Goal: Task Accomplishment & Management: Complete application form

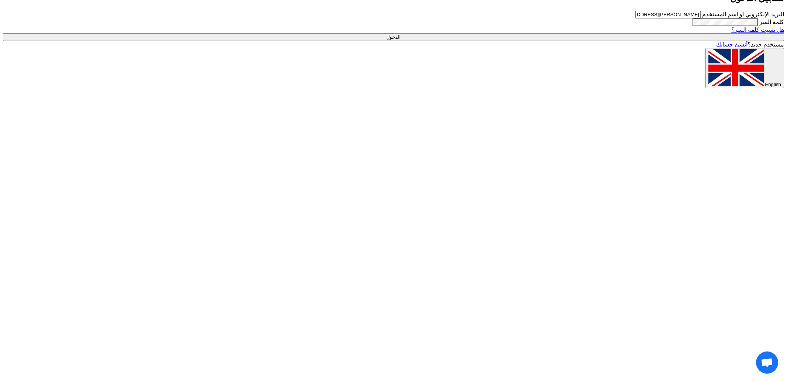
click at [648, 41] on input "الدخول" at bounding box center [393, 37] width 781 height 8
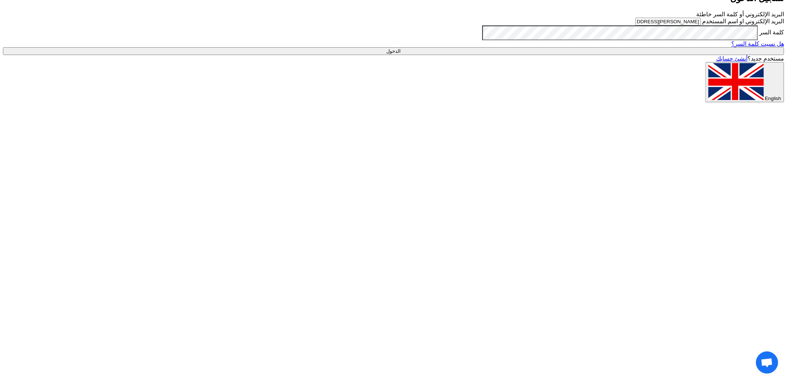
click at [558, 55] on div "البريد الإلكتروني أو كلمة السر خاطئة البريد الإلكتروني او اسم المستخدم mohamed.…" at bounding box center [393, 33] width 781 height 44
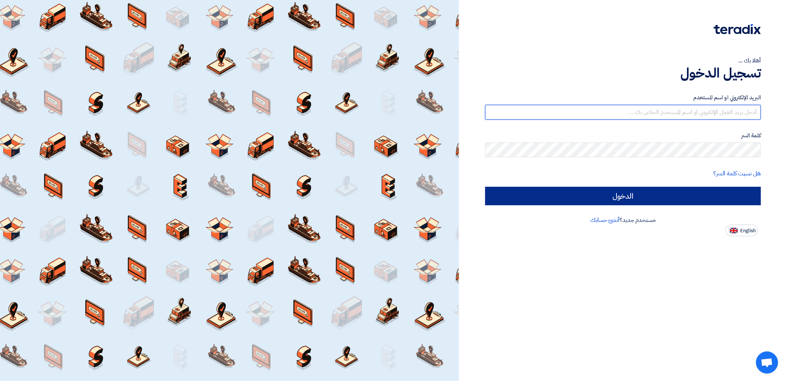
type input "[PERSON_NAME][EMAIL_ADDRESS][DOMAIN_NAME]"
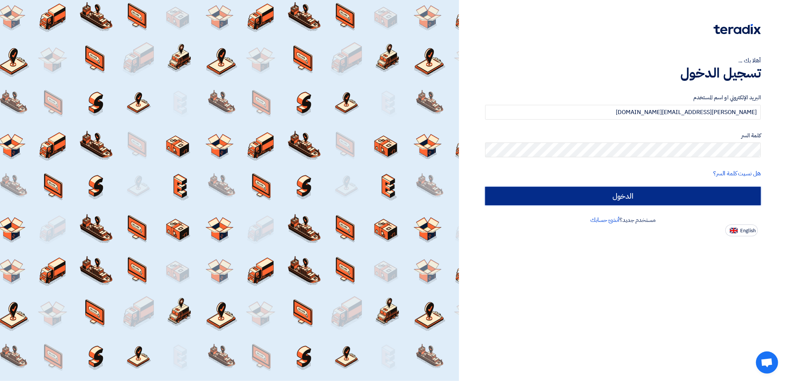
click at [609, 195] on input "الدخول" at bounding box center [622, 196] width 275 height 18
type input "Sign in"
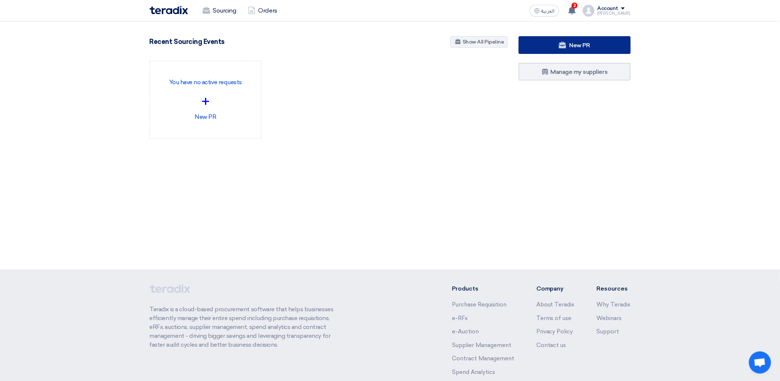
click at [585, 44] on span "New PR" at bounding box center [580, 45] width 21 height 7
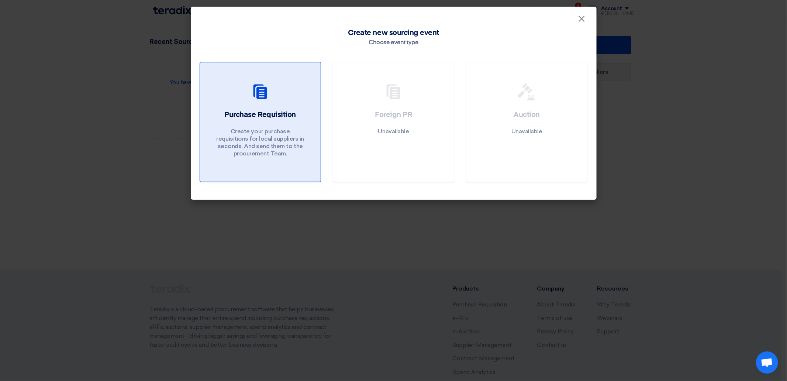
click at [257, 85] on use at bounding box center [260, 91] width 14 height 15
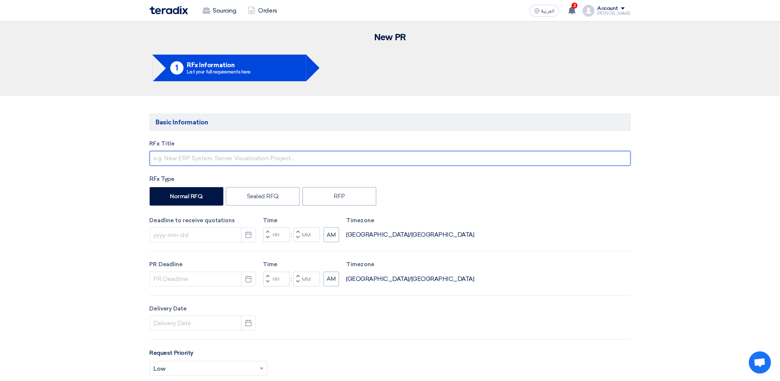
click at [179, 156] on input "text" at bounding box center [390, 158] width 481 height 15
click at [175, 162] on input "VNR + Camera" at bounding box center [390, 158] width 481 height 15
click at [211, 160] on input "VNR + Camera" at bounding box center [390, 158] width 481 height 15
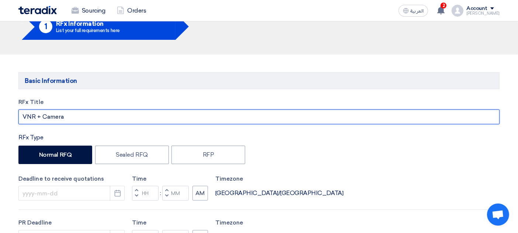
scroll to position [31, 0]
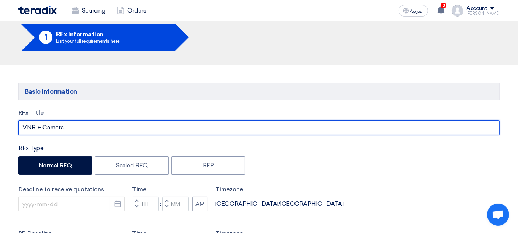
click at [25, 128] on input "VNR + Camera" at bounding box center [258, 127] width 481 height 15
click at [23, 127] on input "VNR + Camera" at bounding box center [258, 127] width 481 height 15
paste input "Hikvision"
click at [31, 129] on input "Hikvision VNR + Camera" at bounding box center [258, 127] width 481 height 15
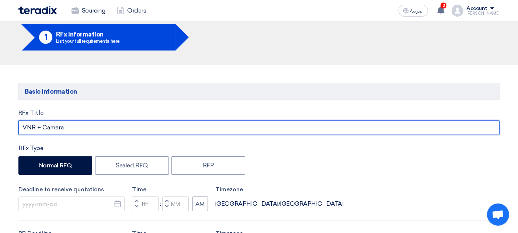
click at [87, 130] on input "VNR + Camera" at bounding box center [258, 127] width 481 height 15
paste input "Hikvision"
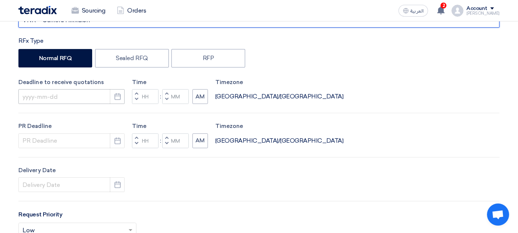
scroll to position [143, 0]
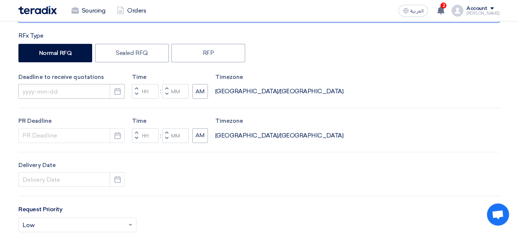
type input "VNR + Camera Hikvision"
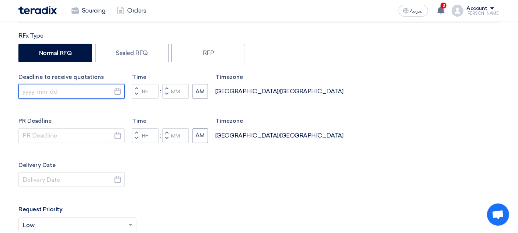
click at [51, 91] on input at bounding box center [71, 91] width 106 height 15
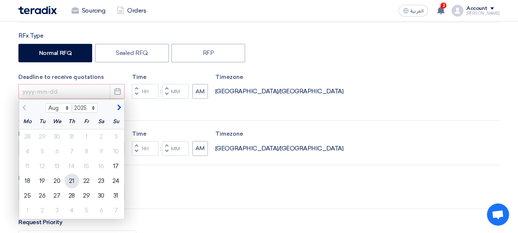
click at [70, 181] on div "21" at bounding box center [72, 181] width 15 height 15
type input "[DATE]"
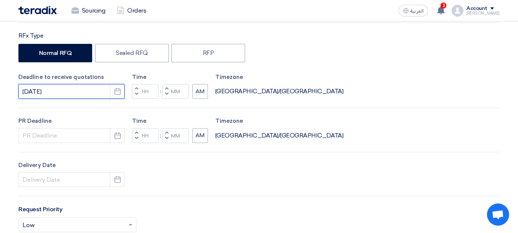
click at [56, 92] on input "[DATE]" at bounding box center [71, 91] width 106 height 15
select select "8"
select select "2025"
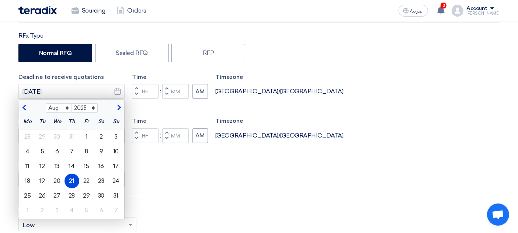
click at [75, 184] on div "21" at bounding box center [72, 181] width 15 height 15
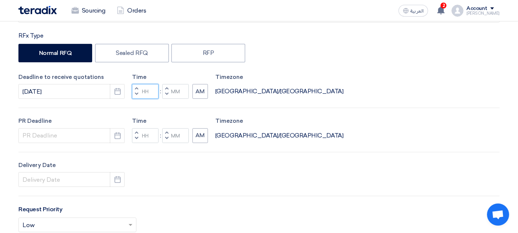
click at [149, 93] on input "Hours" at bounding box center [145, 91] width 27 height 15
type input "05"
click at [180, 91] on input "Minutes" at bounding box center [175, 91] width 27 height 15
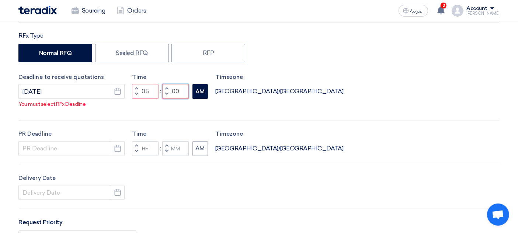
type input "00"
click at [202, 89] on button "AM" at bounding box center [199, 91] width 15 height 15
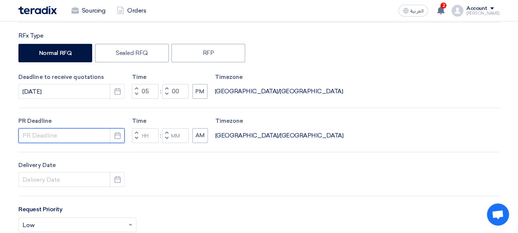
click at [47, 133] on input at bounding box center [71, 135] width 106 height 15
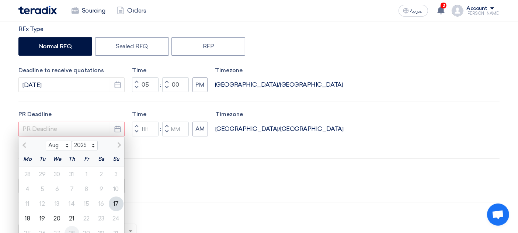
scroll to position [154, 0]
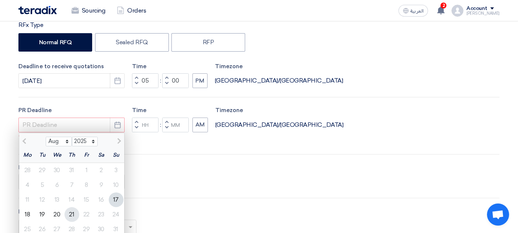
click at [74, 214] on div "21" at bounding box center [72, 214] width 15 height 15
type input "[DATE]"
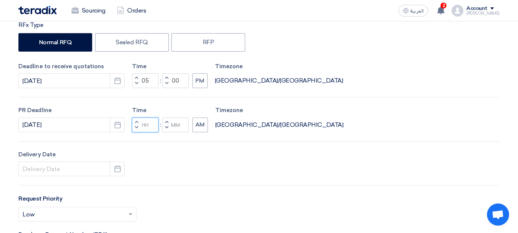
click at [152, 126] on input "Hours" at bounding box center [145, 125] width 27 height 15
type input "05"
click at [178, 126] on input "Minutes" at bounding box center [175, 125] width 27 height 15
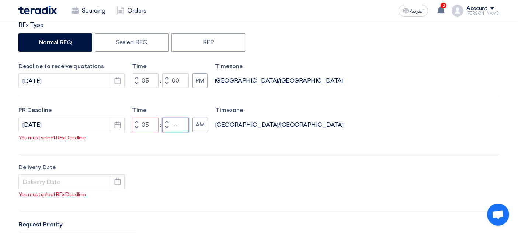
type input "-"
type input "00"
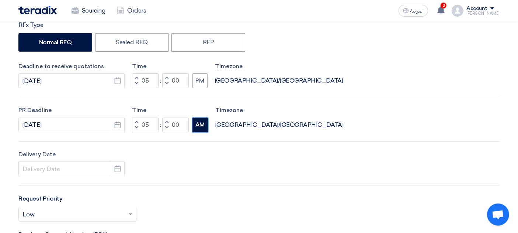
click at [199, 126] on button "AM" at bounding box center [199, 125] width 15 height 15
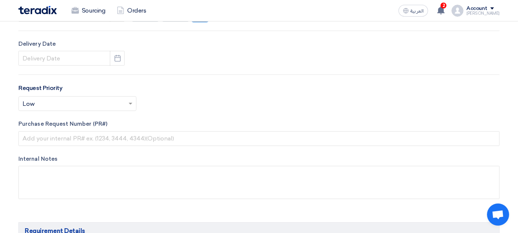
scroll to position [277, 0]
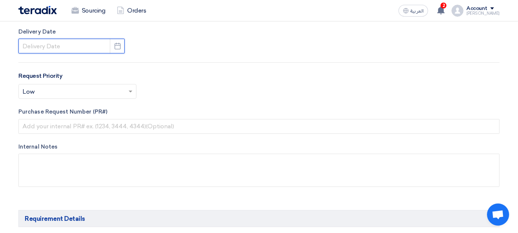
click at [38, 49] on input at bounding box center [71, 46] width 106 height 15
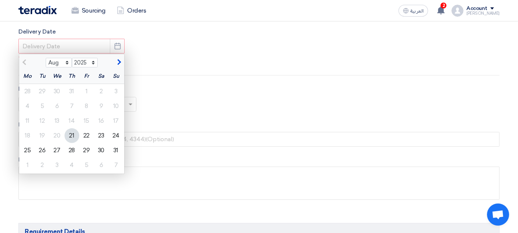
click at [69, 138] on div "21" at bounding box center [72, 135] width 15 height 15
type input "[DATE]"
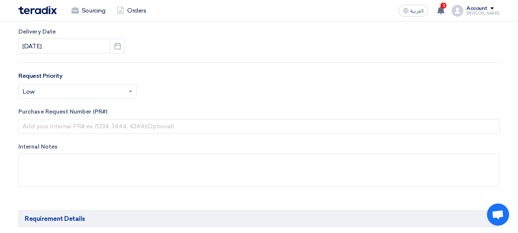
scroll to position [266, 0]
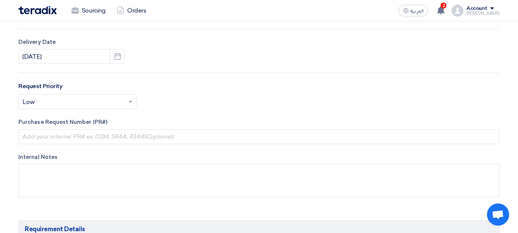
click at [53, 103] on input "text" at bounding box center [73, 103] width 103 height 12
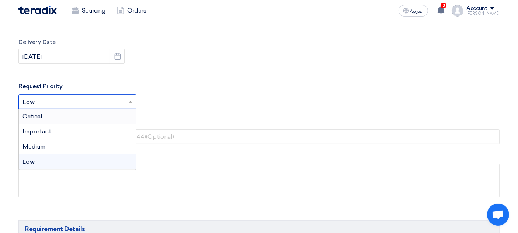
click at [44, 109] on div "Critical" at bounding box center [77, 116] width 117 height 15
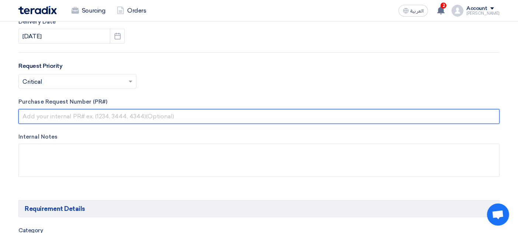
click at [45, 114] on input "text" at bounding box center [258, 116] width 481 height 15
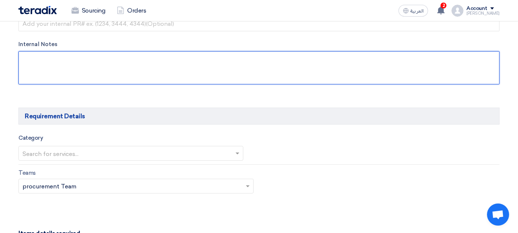
click at [38, 74] on textarea at bounding box center [258, 67] width 481 height 33
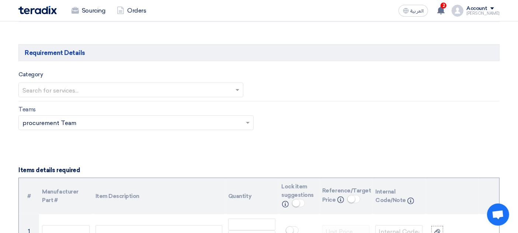
scroll to position [451, 0]
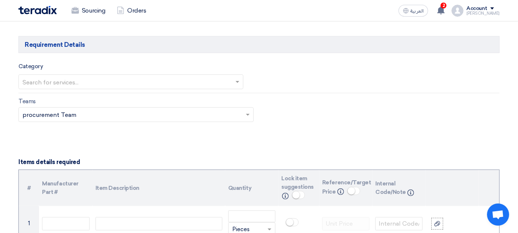
click at [46, 93] on app-project-company-services "Category Search for services... Teams Teams.. × procurement Team ×" at bounding box center [258, 96] width 481 height 69
click at [51, 86] on input "text" at bounding box center [126, 82] width 209 height 12
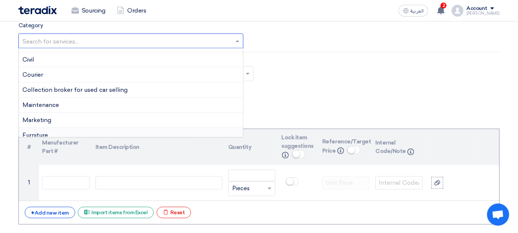
scroll to position [287, 0]
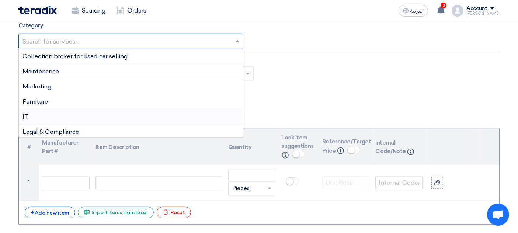
click at [52, 112] on div "IT" at bounding box center [131, 117] width 224 height 15
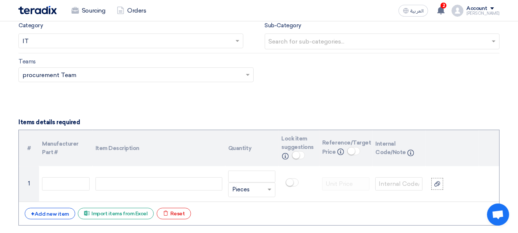
click at [304, 36] on input "text" at bounding box center [383, 42] width 229 height 12
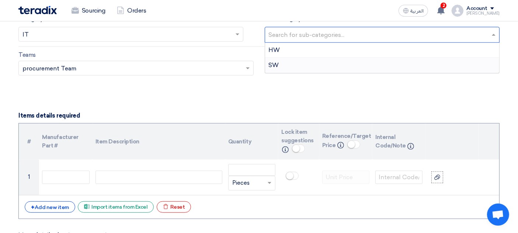
scroll to position [502, 0]
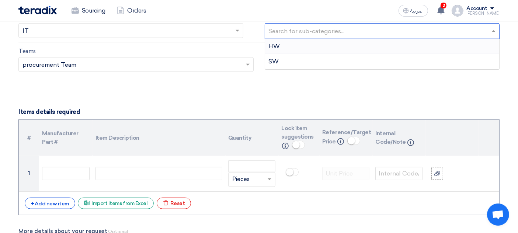
click at [285, 47] on div "HW" at bounding box center [382, 46] width 235 height 15
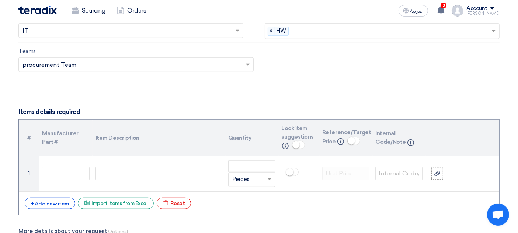
click at [114, 59] on input "text" at bounding box center [132, 65] width 220 height 12
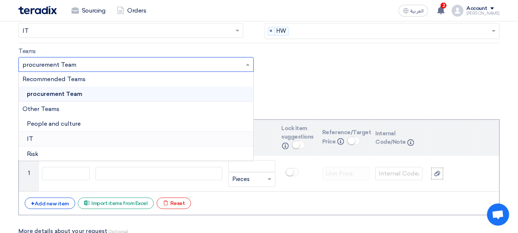
scroll to position [1, 0]
click at [43, 134] on div "IT" at bounding box center [136, 138] width 235 height 15
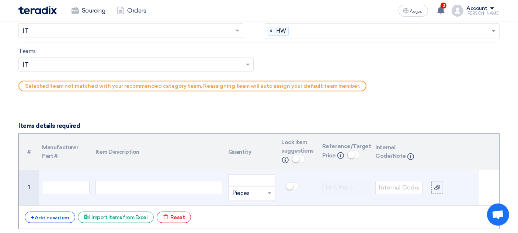
scroll to position [614, 0]
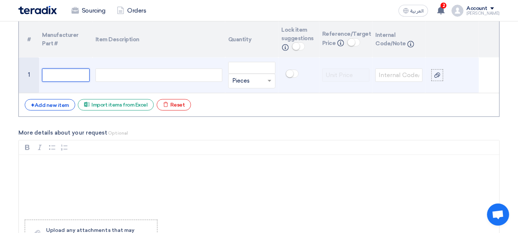
click at [61, 73] on input "text" at bounding box center [65, 75] width 47 height 13
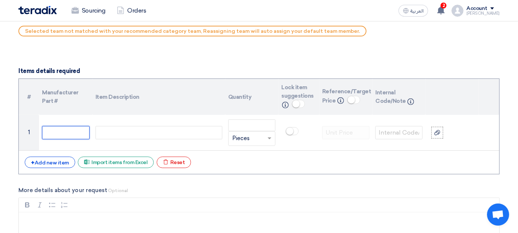
scroll to position [553, 0]
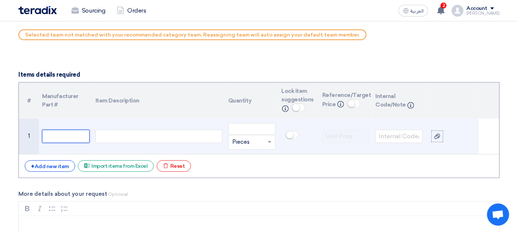
click at [63, 130] on input "text" at bounding box center [65, 136] width 47 height 13
paste input "NVR"
click at [131, 142] on td at bounding box center [159, 137] width 133 height 36
click at [132, 139] on div at bounding box center [159, 136] width 127 height 13
click at [116, 134] on div at bounding box center [159, 136] width 127 height 13
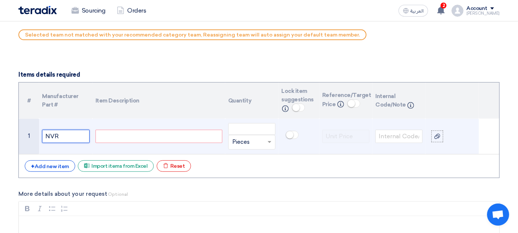
click at [63, 134] on input "NVR" at bounding box center [65, 136] width 47 height 13
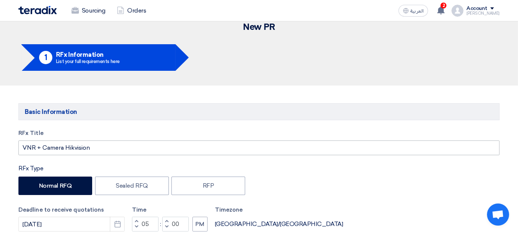
scroll to position [0, 0]
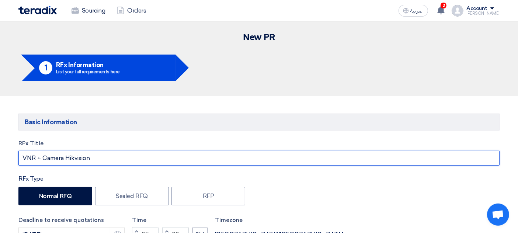
click at [73, 156] on input "VNR + Camera Hikvision" at bounding box center [258, 158] width 481 height 15
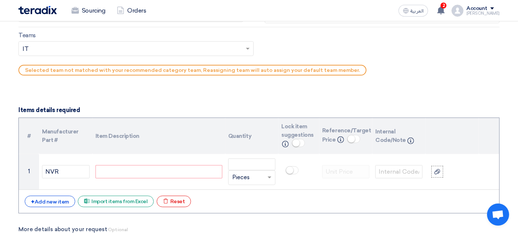
scroll to position [523, 0]
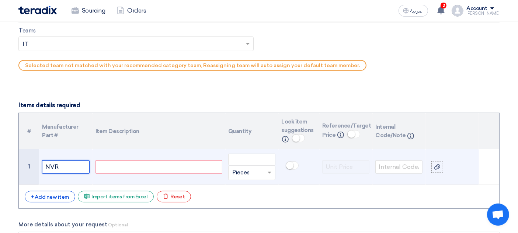
click at [62, 164] on input "NVR" at bounding box center [65, 166] width 47 height 13
paste input "Hikvision"
click at [69, 170] on input "NVR Hikvision" at bounding box center [65, 166] width 47 height 13
type input "NVR Hikvision"
click at [94, 169] on td at bounding box center [159, 167] width 133 height 36
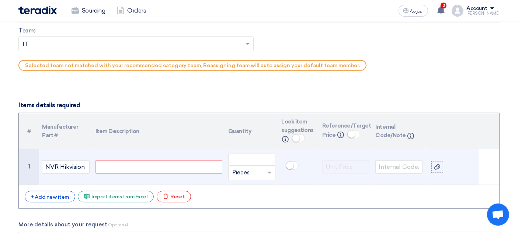
click at [105, 166] on div at bounding box center [159, 166] width 127 height 13
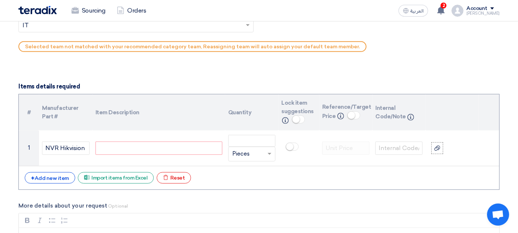
scroll to position [584, 0]
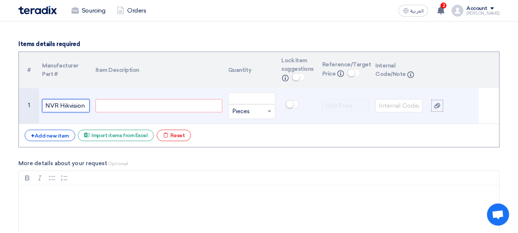
click at [85, 101] on input "NVR Hikvision" at bounding box center [65, 105] width 47 height 13
click at [69, 103] on input "NVR Hikvision" at bounding box center [65, 105] width 47 height 13
click at [104, 107] on div at bounding box center [159, 105] width 127 height 13
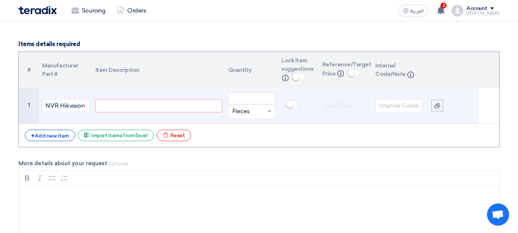
click at [106, 95] on td at bounding box center [159, 106] width 133 height 36
click at [110, 105] on div at bounding box center [159, 105] width 127 height 13
click at [126, 106] on div at bounding box center [159, 105] width 127 height 13
paste div
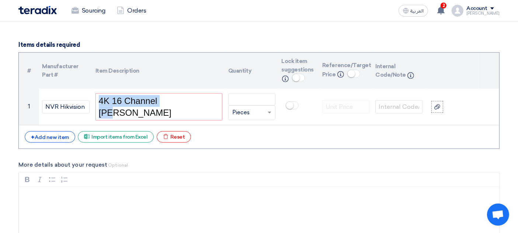
drag, startPoint x: 193, startPoint y: 107, endPoint x: 4, endPoint y: 116, distance: 189.4
click at [4, 116] on section "Basic Information RFx Title VNR + Camera Hikvision RFx Type Normal RFQ Sealed R…" at bounding box center [259, 84] width 518 height 1143
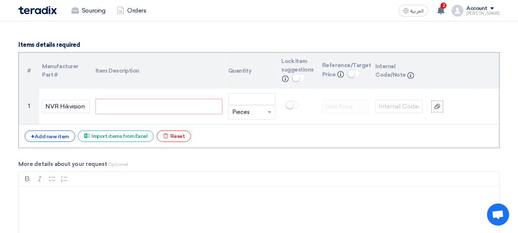
scroll to position [584, 0]
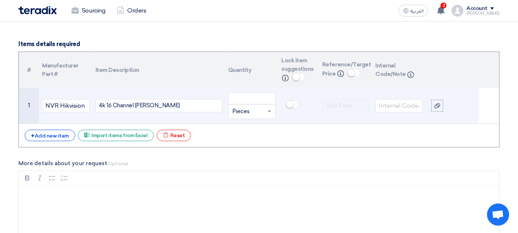
drag, startPoint x: 107, startPoint y: 103, endPoint x: 126, endPoint y: 111, distance: 20.3
click at [107, 103] on div "4k 16 Channel [PERSON_NAME]" at bounding box center [159, 105] width 127 height 13
click at [145, 107] on div "4k 16 Channel [PERSON_NAME]" at bounding box center [159, 105] width 127 height 13
click at [168, 106] on div "4k 16 Channel [PERSON_NAME] ," at bounding box center [159, 105] width 127 height 13
click at [164, 104] on div "4k 16 Channel [PERSON_NAME] , Hard 10TB" at bounding box center [159, 105] width 127 height 13
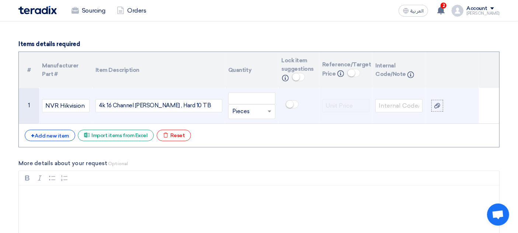
click at [170, 105] on div "4k 16 Channel [PERSON_NAME] , Hard 10 TB" at bounding box center [159, 105] width 127 height 13
click at [185, 109] on div "4k 16 Channel [PERSON_NAME] , Hard 10 T.B" at bounding box center [159, 105] width 127 height 13
click at [179, 106] on div "4k 16 Channel [PERSON_NAME] , Hard 10 T.B ," at bounding box center [159, 105] width 127 height 13
click at [238, 94] on input "number" at bounding box center [251, 99] width 47 height 12
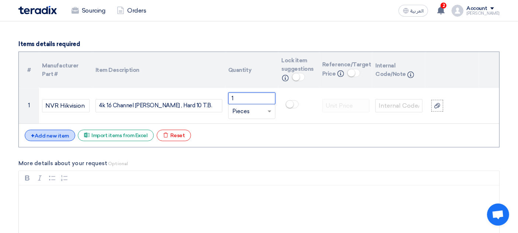
type input "1"
click at [50, 137] on div "+ Add new item" at bounding box center [50, 135] width 51 height 11
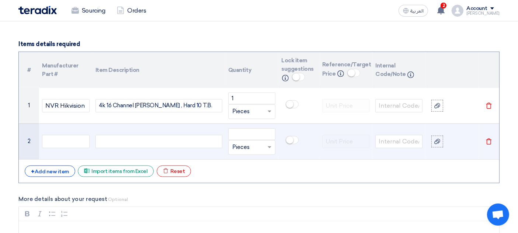
click at [62, 147] on td at bounding box center [65, 142] width 53 height 36
click at [84, 142] on input "text" at bounding box center [65, 141] width 47 height 13
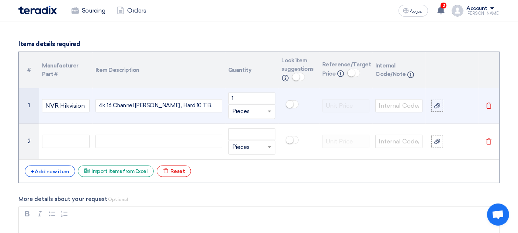
drag, startPoint x: 110, startPoint y: 105, endPoint x: 129, endPoint y: 100, distance: 20.4
click at [110, 105] on div "4k 16 Channel [PERSON_NAME] , Hard 10 T.B." at bounding box center [159, 105] width 127 height 13
click at [131, 100] on div "4k 16 Channel [PERSON_NAME] , Hard 10 T.B." at bounding box center [159, 105] width 127 height 13
click at [135, 104] on div "4k 16 Channel [PERSON_NAME] , Hard 10 T.B." at bounding box center [159, 105] width 127 height 13
click at [133, 104] on div "4k 16 Channel [PERSON_NAME] , Hard 10 T.B." at bounding box center [159, 105] width 127 height 13
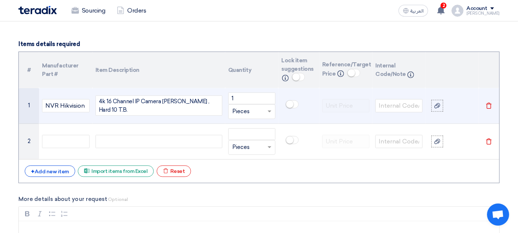
click at [207, 101] on div "4k 16 Channel IP Camera [PERSON_NAME] , Hard 10 T.B." at bounding box center [159, 106] width 127 height 20
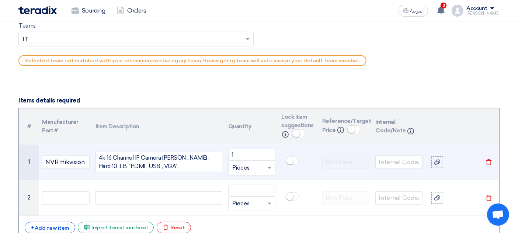
scroll to position [529, 0]
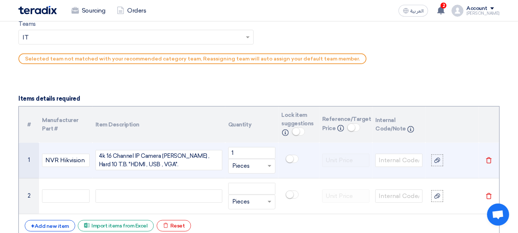
drag, startPoint x: 139, startPoint y: 145, endPoint x: 163, endPoint y: 164, distance: 30.9
click at [139, 145] on td "4k 16 Channel IP Camera [PERSON_NAME] , Hard 10 T.B. "HDMI , USB , VGA"." at bounding box center [159, 161] width 133 height 36
click at [168, 156] on div "4k 16 Channel IP Camera [PERSON_NAME] , Hard 10 T.B. "HDMI , USB , VGA"." at bounding box center [159, 160] width 127 height 20
click at [186, 156] on div "4k 16 Channel IP Camera [PERSON_NAME] , Hard 10 T.B. "HDMI , USB , VGA"." at bounding box center [159, 160] width 127 height 20
click at [135, 161] on div "4k 16 Channel IP Camera [PERSON_NAME] , Hard 10 T.B. "HDMI , USB , VGA"." at bounding box center [159, 160] width 127 height 20
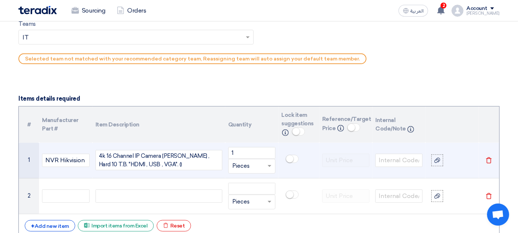
click at [133, 163] on div "4k 16 Channel IP Camera [PERSON_NAME] , Hard 10 T.B. "HDMI , USB , VGA". ()" at bounding box center [159, 160] width 127 height 20
click at [131, 162] on div "4k 16 Channel IP Camera [PERSON_NAME] , Hard 10 T.B. "HDMI , USB , VGA". ()" at bounding box center [159, 160] width 127 height 20
click at [131, 163] on div "4k 16 Channel IP Camera [PERSON_NAME] , Hard 10 T.B. "HDMI , USB , VGA". ()" at bounding box center [159, 160] width 127 height 20
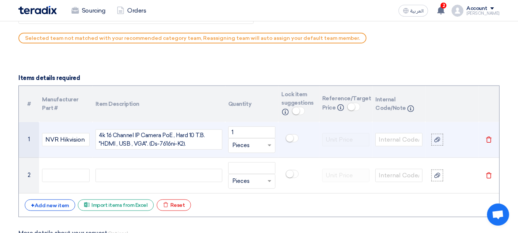
scroll to position [550, 0]
click at [171, 142] on div "4k 16 Channel IP Camera PoE , Hard 10 T.B. "HDMI , USB , VGA". (Ds-7616ni-K2)." at bounding box center [159, 139] width 127 height 20
click at [178, 139] on div "4k 16 Channel IP Camera PoE , Hard 10 T.B. "HDMI , USB , VGA". (Ds-7616ni-K2)." at bounding box center [159, 139] width 127 height 20
click at [180, 134] on div "4k 16 Channel IP Camera PoE , Hard 10 T.B. "HDMI , USB , VGA". (Ds-7616ni-K2)." at bounding box center [159, 139] width 127 height 20
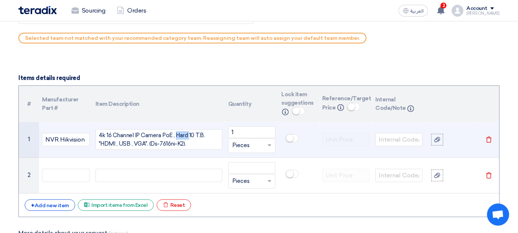
click at [180, 134] on div "4k 16 Channel IP Camera PoE , Hard 10 T.B. "HDMI , USB , VGA". (Ds-7616ni-K2)." at bounding box center [159, 139] width 127 height 20
click at [180, 135] on div "4k 16 Channel IP Camera PoE , Hard 10 T.B. "HDMI , USB , VGA". (Ds-7616ni-K2)." at bounding box center [159, 139] width 127 height 20
click at [175, 138] on div "4k 16 Channel IP Camera PoE , Hard 10 T.B. "HDMI , USB , VGA". (Ds-7616ni-K2)." at bounding box center [159, 139] width 127 height 20
click at [167, 138] on div "4k 16 Channel IP Camera PoE , Hard 10 T.B. "HDMI , USB , VGA". (Ds-7616ni-K2)." at bounding box center [159, 139] width 127 height 20
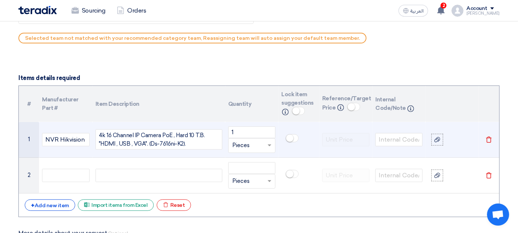
click at [167, 138] on div "4k 16 Channel IP Camera PoE , Hard 10 T.B. "HDMI , USB , VGA". (Ds-7616ni-K2)." at bounding box center [159, 139] width 127 height 20
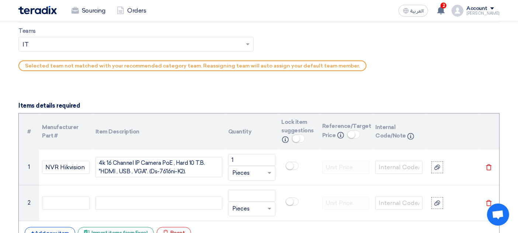
click at [146, 140] on th "Item Description" at bounding box center [159, 132] width 133 height 36
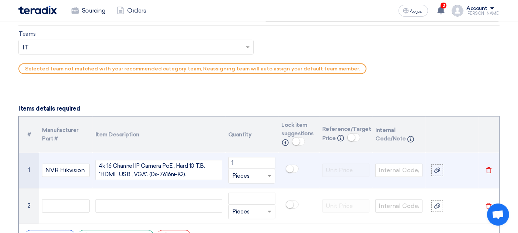
click at [148, 177] on div "4k 16 Channel IP Camera PoE , Hard 10 T.B. "HDMI , USB , VGA". (Ds-7616ni-K2)." at bounding box center [159, 170] width 127 height 20
click at [148, 173] on div "4k 16 Channel IP Camera PoE , Hard 10 T.B. "HDMI , USB , VGA". (Ds-7616ni-K2)." at bounding box center [159, 170] width 127 height 20
click at [150, 170] on div "4k 16 Channel IP Camera PoE , Hard 10 T.B. "HDMI , USB , VGA". (Ds-7616ni-K2)." at bounding box center [159, 170] width 127 height 20
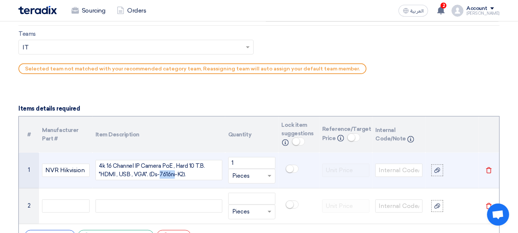
click at [150, 170] on div "4k 16 Channel IP Camera PoE , Hard 10 T.B. "HDMI , USB , VGA". (Ds-7616ni-K2)." at bounding box center [159, 170] width 127 height 20
click at [166, 171] on div "4k 16 Channel IP Camera PoE , Hard 10 T.B. "HDMI , USB , VGA". (Ds-7616ni-K2)." at bounding box center [159, 170] width 127 height 20
click at [172, 167] on div "4k 16 Channel IP Camera PoE , Hard 10 T.B. "HDMI , USB , VGA". (Ds-7616ni-K2)." at bounding box center [159, 170] width 127 height 20
click at [174, 170] on div "4k 16 Channel IP Camera PoE , Hard 10 T.B. "HDMI , USB , VGA". (Ds-7616ni-K2)." at bounding box center [159, 170] width 127 height 20
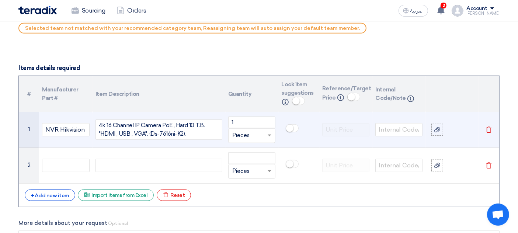
scroll to position [560, 0]
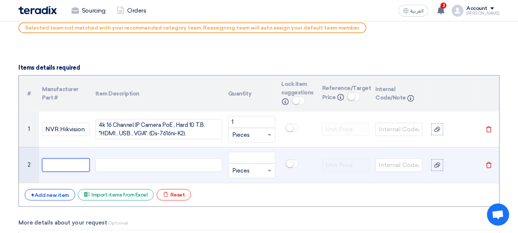
click at [60, 168] on input "text" at bounding box center [65, 165] width 47 height 13
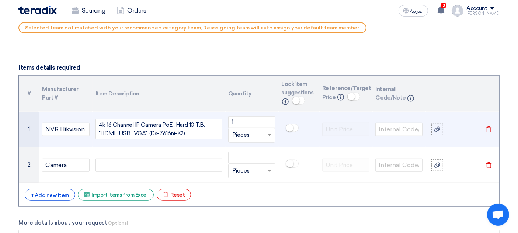
click at [70, 137] on td "NVR Hikvision" at bounding box center [65, 130] width 53 height 36
click at [74, 133] on input "NVR Hikvision" at bounding box center [65, 129] width 47 height 13
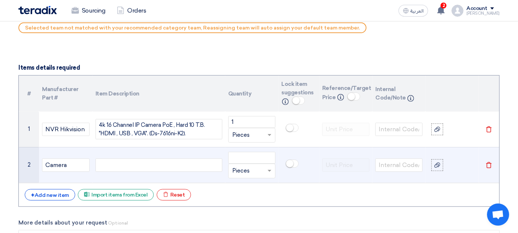
click at [75, 172] on td "Camera" at bounding box center [65, 165] width 53 height 36
click at [78, 166] on input "Camera" at bounding box center [65, 165] width 47 height 13
paste input "Hikvision"
type input "Camera Hikvision"
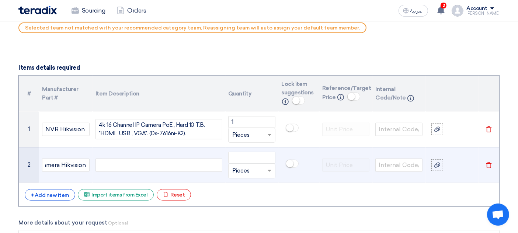
click at [107, 165] on div at bounding box center [159, 165] width 127 height 13
click at [84, 164] on input "Camera Hikvision" at bounding box center [65, 165] width 47 height 13
click at [126, 165] on div at bounding box center [159, 165] width 127 height 13
click at [139, 167] on div at bounding box center [159, 165] width 127 height 13
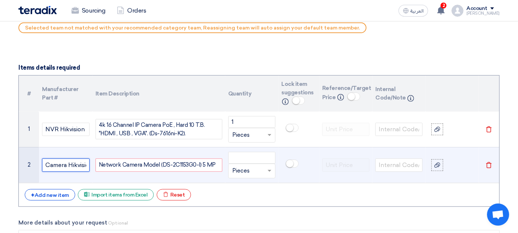
click at [84, 165] on input "Camera Hikvision" at bounding box center [65, 165] width 47 height 13
click at [137, 160] on div "Network Camera Model (DS-2C1153G0-I) 5 MP" at bounding box center [159, 165] width 127 height 13
click at [142, 165] on div "Network Camera Model (DS-2C1153G0-I) 5 MP" at bounding box center [159, 165] width 127 height 13
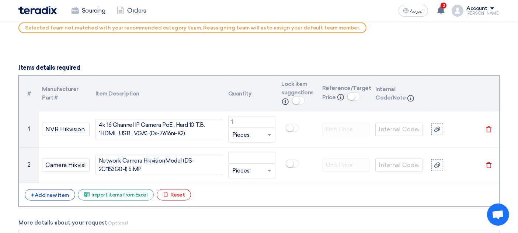
scroll to position [556, 0]
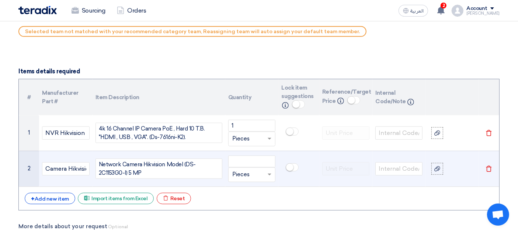
click at [184, 164] on div "Network Camera Hikvision Model (DS-2C1153G0-I) 5 MP" at bounding box center [159, 169] width 127 height 20
click at [185, 162] on div "Network Camera Hikvision Model (DS-2C1153G0-I) 5 MP" at bounding box center [159, 169] width 127 height 20
drag, startPoint x: 99, startPoint y: 170, endPoint x: 137, endPoint y: 171, distance: 37.6
click at [137, 171] on div "Network Camera Hikvision Model: (DS-2C1153G0-I) 5 MP" at bounding box center [159, 169] width 127 height 20
copy div "DS-2C1153G0-I"
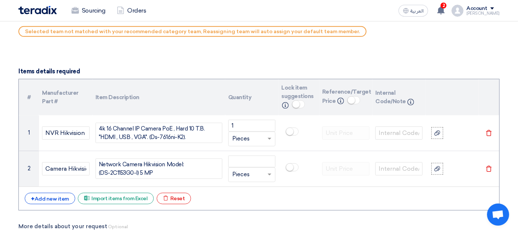
drag, startPoint x: 369, startPoint y: 41, endPoint x: 323, endPoint y: 67, distance: 52.6
click at [323, 67] on form "Basic Information RFx Title VNR + Camera Hikvision RFx Type Normal RFQ Sealed R…" at bounding box center [258, 130] width 481 height 1146
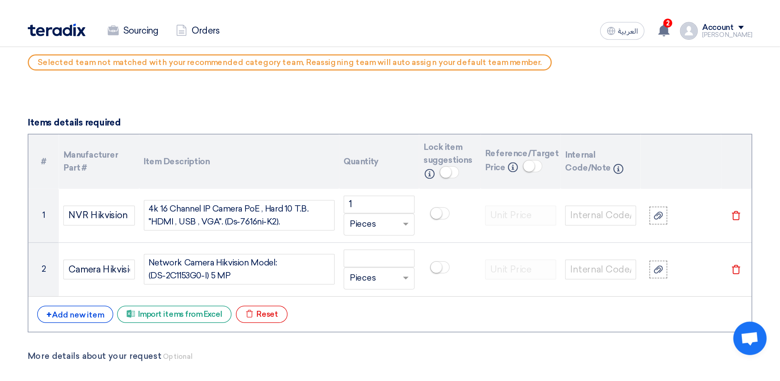
scroll to position [557, 0]
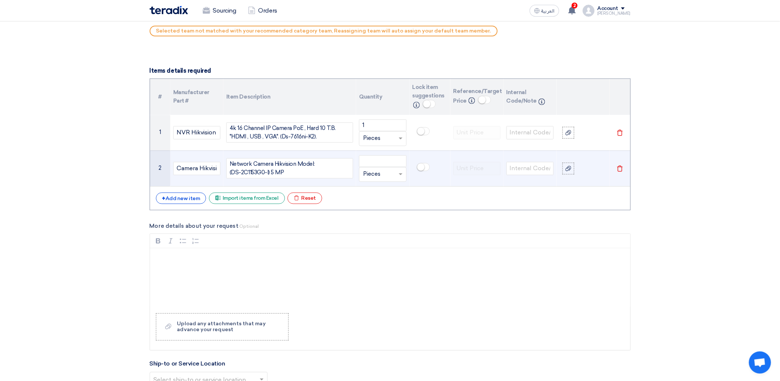
click at [299, 174] on div "Network Camera Hikvision Model: (DS-2C1153G0-I) 5 MP" at bounding box center [289, 168] width 127 height 20
click at [369, 158] on input "number" at bounding box center [382, 161] width 47 height 12
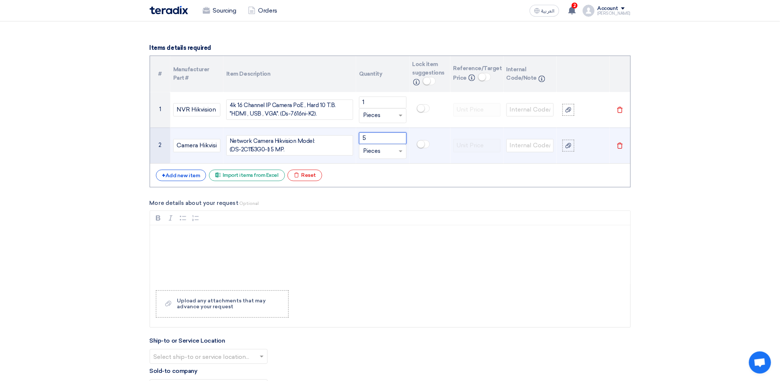
scroll to position [577, 0]
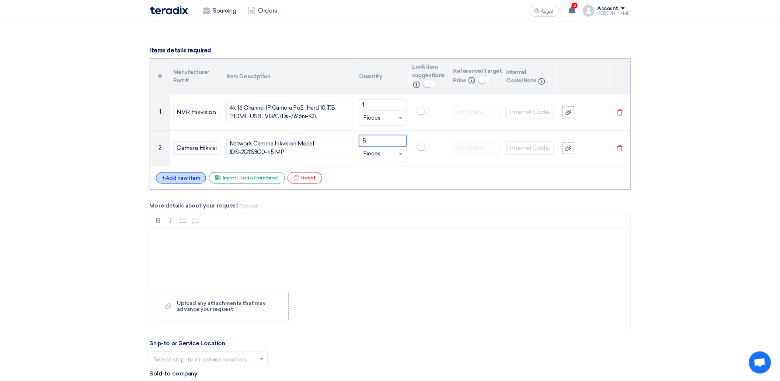
type input "5"
click at [178, 173] on div "+ Add new item" at bounding box center [181, 177] width 51 height 11
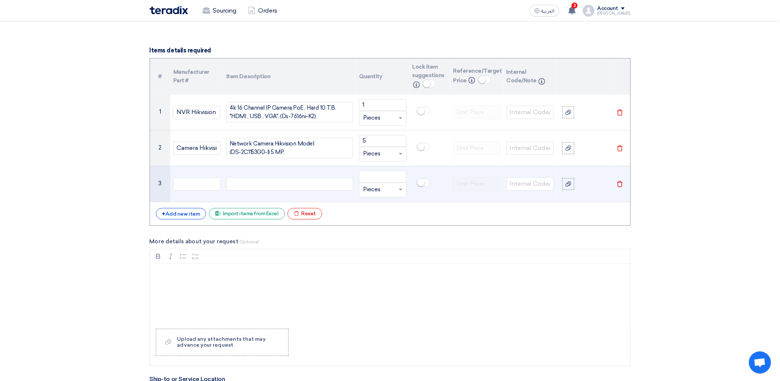
click at [173, 190] on td at bounding box center [196, 184] width 53 height 36
click at [178, 185] on input "text" at bounding box center [196, 183] width 47 height 13
click at [191, 183] on input "text" at bounding box center [196, 183] width 47 height 13
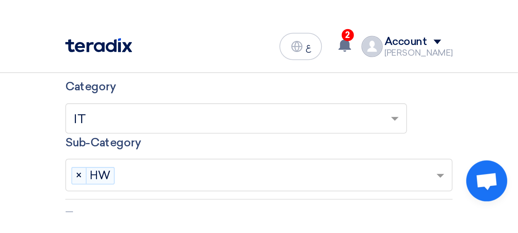
scroll to position [618, 0]
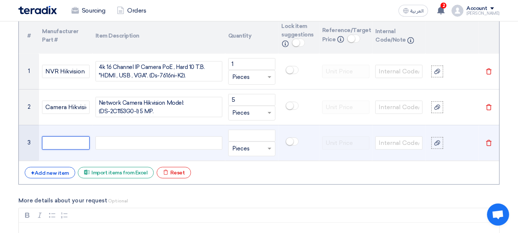
click at [72, 142] on input "text" at bounding box center [65, 142] width 47 height 13
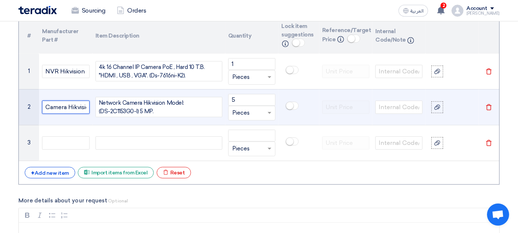
click at [80, 108] on input "Camera Hikvision" at bounding box center [65, 107] width 47 height 13
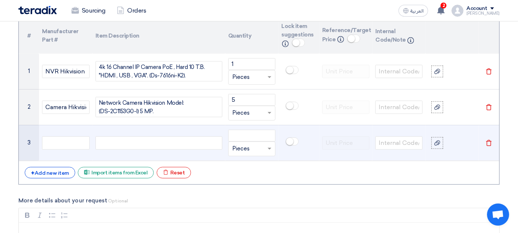
click at [66, 133] on td at bounding box center [65, 143] width 53 height 36
click at [58, 145] on input "text" at bounding box center [65, 142] width 47 height 13
paste input "Hikvision"
type input "H"
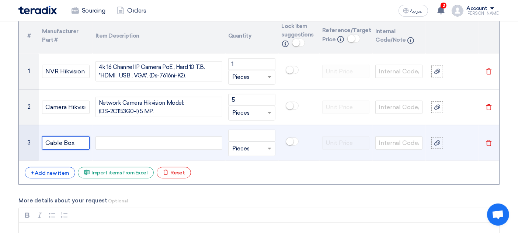
type input "Cable Box"
drag, startPoint x: 124, startPoint y: 137, endPoint x: 116, endPoint y: 148, distance: 13.6
click at [124, 137] on div at bounding box center [159, 142] width 127 height 13
click at [116, 148] on td at bounding box center [159, 143] width 133 height 36
click at [122, 143] on div at bounding box center [159, 142] width 127 height 13
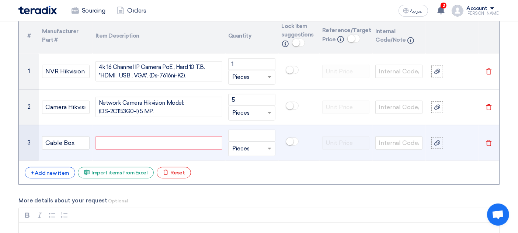
paste div
drag, startPoint x: 112, startPoint y: 146, endPoint x: 119, endPoint y: 143, distance: 6.8
click at [112, 146] on div "Hikvision Cat 6 , DS-1LN6-UU - 305m , RJ45 ," at bounding box center [159, 142] width 127 height 13
click at [128, 140] on div "Hikvision Cat 6 , DS-1LN6-UU - 305m , RJ45 ," at bounding box center [159, 142] width 127 height 13
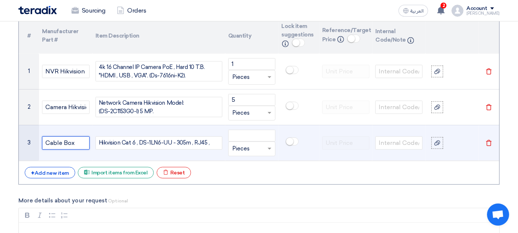
click at [47, 143] on input "Cable Box" at bounding box center [65, 142] width 47 height 13
paste input "Ethernet"
click at [81, 143] on input "Ethernet Cable Box" at bounding box center [65, 142] width 47 height 13
type input "Ethernet Cable"
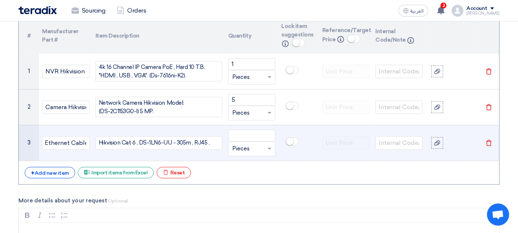
click at [164, 143] on div "Hikvision Cat 6 , DS-1LN6-UU - 305m , RJ45 ," at bounding box center [159, 142] width 127 height 13
click at [179, 142] on div "Hikvision Cat 6 , DS-1LN6-UU - 305m , RJ45 ," at bounding box center [159, 142] width 127 height 13
click at [206, 137] on div "Hikvision Cat 6 , DS-1LN6-UU - 305m , RJ45 ," at bounding box center [159, 142] width 127 height 13
click at [214, 143] on div "Hikvision Cat 6 , DS-1LN6-UU - 305m , RJ45 ," at bounding box center [159, 142] width 127 height 13
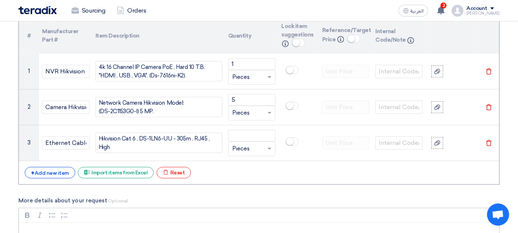
scroll to position [614, 0]
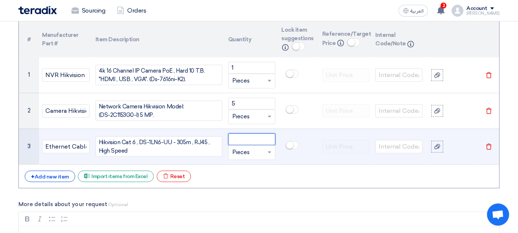
click at [243, 139] on input "number" at bounding box center [251, 139] width 47 height 12
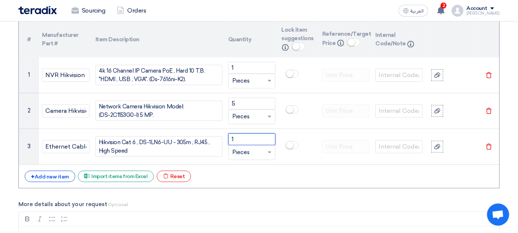
type input "1"
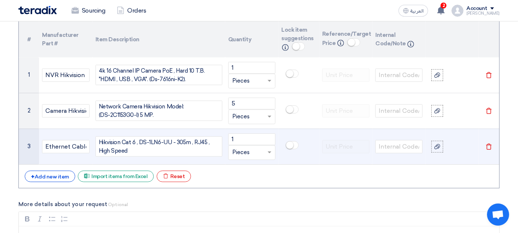
click at [136, 149] on div "Hikvision Cat 6 , DS-1LN6-UU - 305m , RJ45 , High Speed" at bounding box center [159, 146] width 127 height 20
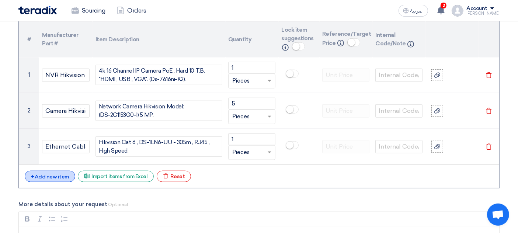
click at [44, 173] on div "+ Add new item" at bounding box center [50, 176] width 51 height 11
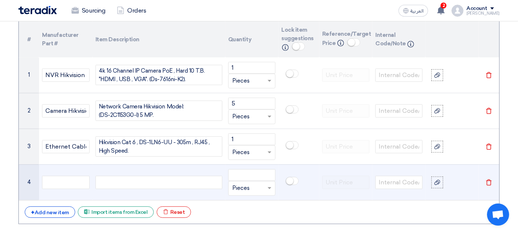
drag, startPoint x: 77, startPoint y: 190, endPoint x: 75, endPoint y: 184, distance: 6.3
click at [77, 190] on td at bounding box center [65, 182] width 53 height 36
click at [74, 182] on input "text" at bounding box center [65, 182] width 47 height 13
paste input "Cat6 RJ45 Ends"
type input "Cat6 RJ45 Ends"
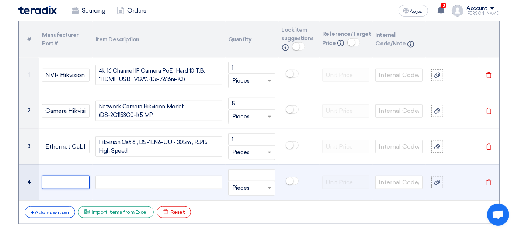
scroll to position [0, 0]
click at [120, 176] on div at bounding box center [159, 182] width 127 height 13
click at [118, 184] on div at bounding box center [159, 182] width 127 height 13
paste div
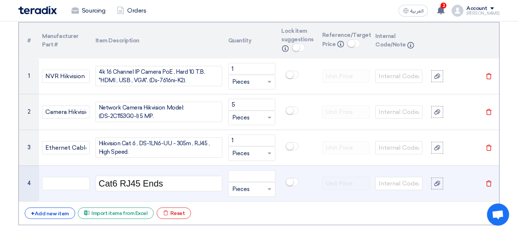
click at [153, 183] on span "Cat6 RJ45 Ends" at bounding box center [131, 183] width 65 height 10
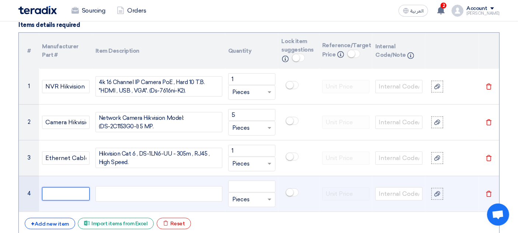
click at [52, 188] on input "text" at bounding box center [65, 193] width 47 height 13
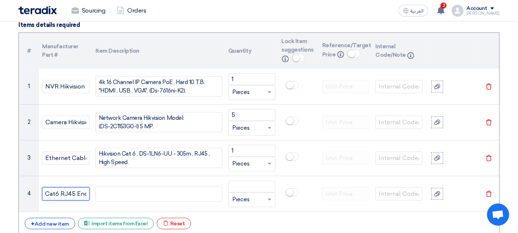
scroll to position [0, 3]
type input "Cat6 RJ45 Ends"
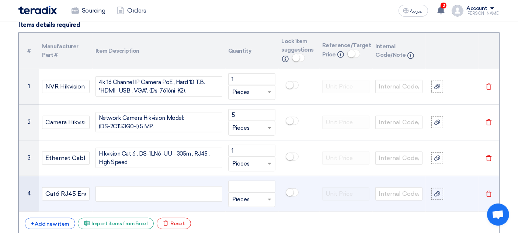
click at [112, 188] on div at bounding box center [159, 193] width 127 height 15
click at [64, 188] on input "Cat6 RJ45 Ends" at bounding box center [65, 193] width 47 height 13
click at [104, 197] on div at bounding box center [159, 193] width 127 height 15
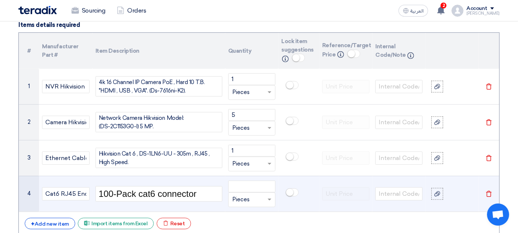
click at [202, 192] on div "100-Pack cat6 connector" at bounding box center [159, 193] width 127 height 15
click at [245, 186] on input "number" at bounding box center [251, 187] width 47 height 12
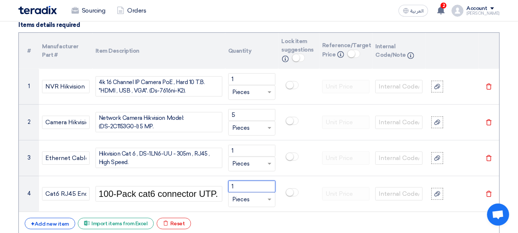
type input "1"
click at [126, 193] on h1 "100-Pack cat6 connector UTP." at bounding box center [158, 194] width 119 height 12
click at [116, 189] on h1 "100-Pack cat6 connector UTP." at bounding box center [158, 194] width 119 height 12
click at [123, 194] on h1 "100-Pack cat6 connector UTP." at bounding box center [158, 194] width 119 height 12
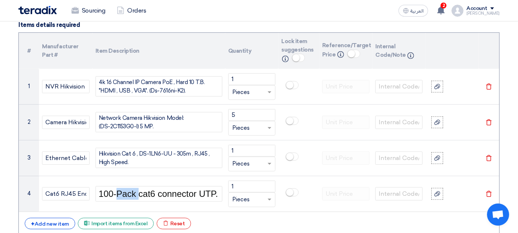
click at [123, 194] on h1 "100-Pack cat6 connector UTP." at bounding box center [158, 194] width 119 height 12
copy h1 "Pack"
click at [253, 188] on input "1" at bounding box center [251, 187] width 47 height 12
type input "1"
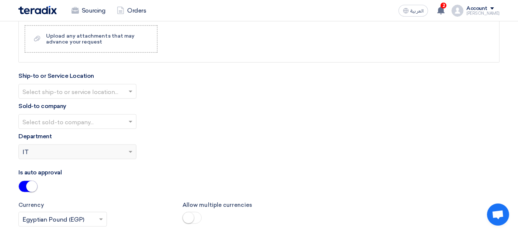
scroll to position [931, 0]
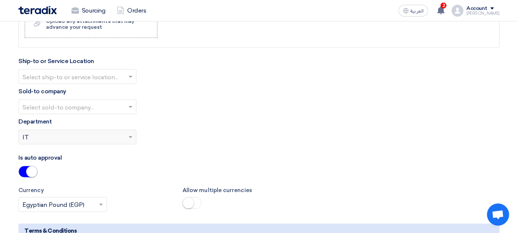
click at [56, 75] on input "text" at bounding box center [73, 77] width 103 height 12
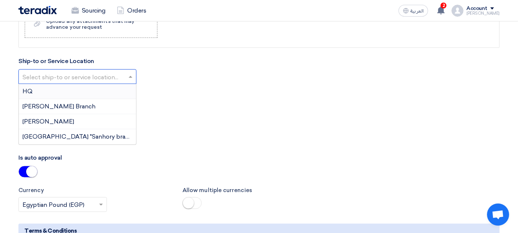
click at [57, 103] on span "[PERSON_NAME] Branch" at bounding box center [58, 106] width 73 height 7
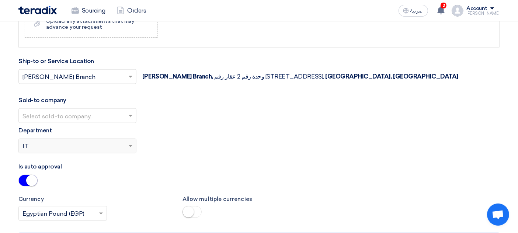
click at [53, 78] on input "text" at bounding box center [73, 77] width 103 height 12
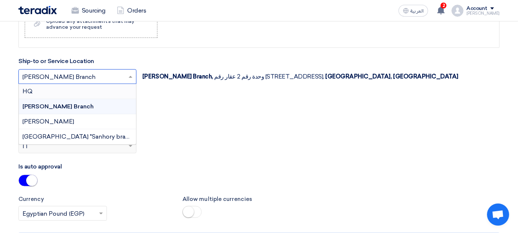
click at [57, 90] on div "HQ" at bounding box center [77, 91] width 117 height 15
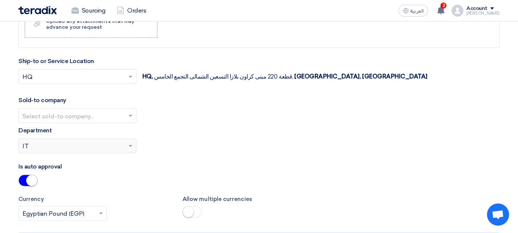
click at [48, 112] on input "text" at bounding box center [73, 116] width 103 height 12
click at [51, 127] on span "ALJ Finance" at bounding box center [39, 130] width 35 height 7
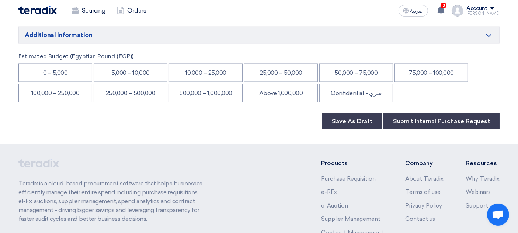
scroll to position [1238, 0]
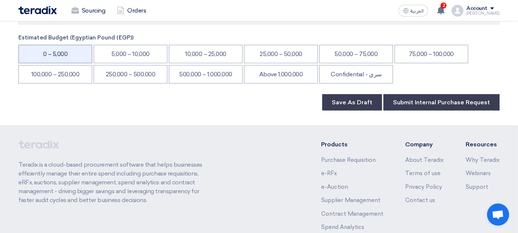
click at [59, 45] on li "0 – 5,000" at bounding box center [55, 54] width 74 height 18
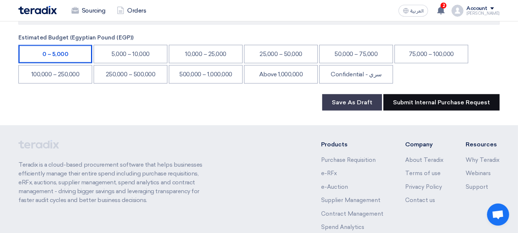
click at [415, 98] on button "Submit Internal Purchase Request" at bounding box center [442, 102] width 116 height 16
